Goal: Information Seeking & Learning: Find specific fact

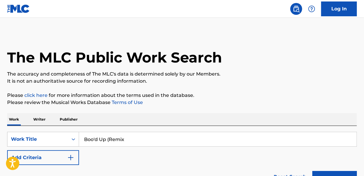
click at [134, 138] on input "Boo'd Up (Remix" at bounding box center [217, 139] width 277 height 14
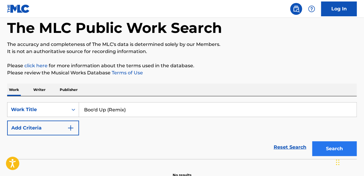
type input "Boo'd Up (Remix)"
click at [329, 154] on button "Search" at bounding box center [334, 149] width 45 height 15
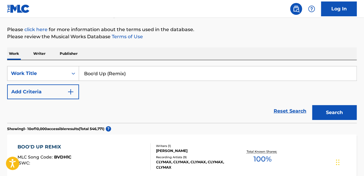
scroll to position [0, 0]
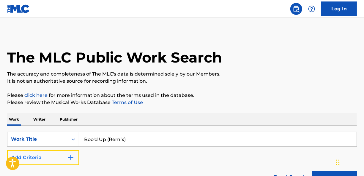
click at [72, 161] on img "Search Form" at bounding box center [70, 157] width 7 height 7
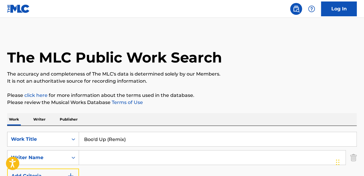
scroll to position [30, 0]
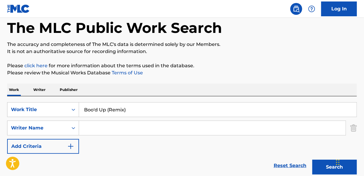
click at [114, 129] on input "Search Form" at bounding box center [212, 128] width 266 height 14
type input "[PERSON_NAME]"
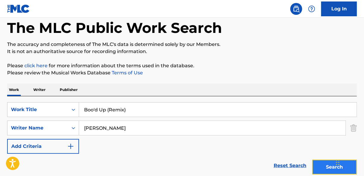
click at [321, 162] on button "Search" at bounding box center [334, 167] width 45 height 15
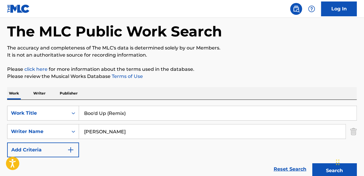
scroll to position [4, 0]
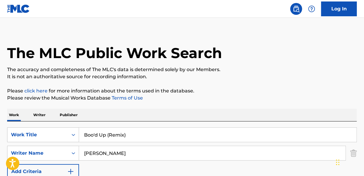
click at [133, 136] on input "Boo'd Up (Remix)" at bounding box center [217, 135] width 277 height 14
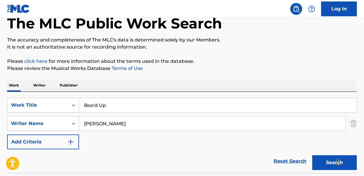
scroll to position [64, 0]
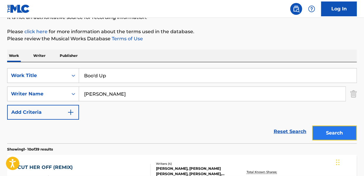
click at [326, 136] on button "Search" at bounding box center [334, 133] width 45 height 15
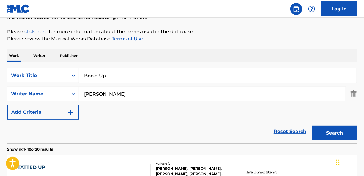
drag, startPoint x: 125, startPoint y: 77, endPoint x: 84, endPoint y: 75, distance: 41.1
click at [84, 75] on input "Boo'd Up" at bounding box center [217, 76] width 277 height 14
click at [101, 74] on input "Boo'd Up" at bounding box center [217, 76] width 277 height 14
click at [99, 75] on input "Boo'd Up" at bounding box center [217, 76] width 277 height 14
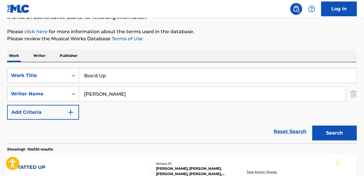
click at [94, 75] on input "Boo'd Up" at bounding box center [217, 76] width 277 height 14
click at [94, 74] on input "Boo'd Up" at bounding box center [217, 76] width 277 height 14
click at [142, 77] on input "Boo'd Up" at bounding box center [217, 76] width 277 height 14
click at [94, 73] on input "Boo'd Up (Remix)" at bounding box center [217, 76] width 277 height 14
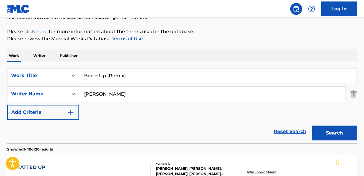
click at [98, 74] on input "Boo'd Up (Remix)" at bounding box center [217, 76] width 277 height 14
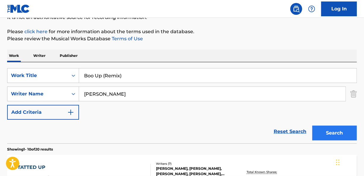
type input "Boo Up (Remix)"
click at [328, 130] on button "Search" at bounding box center [334, 133] width 45 height 15
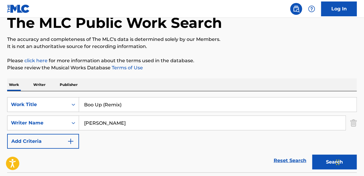
scroll to position [34, 0]
